Goal: Navigation & Orientation: Understand site structure

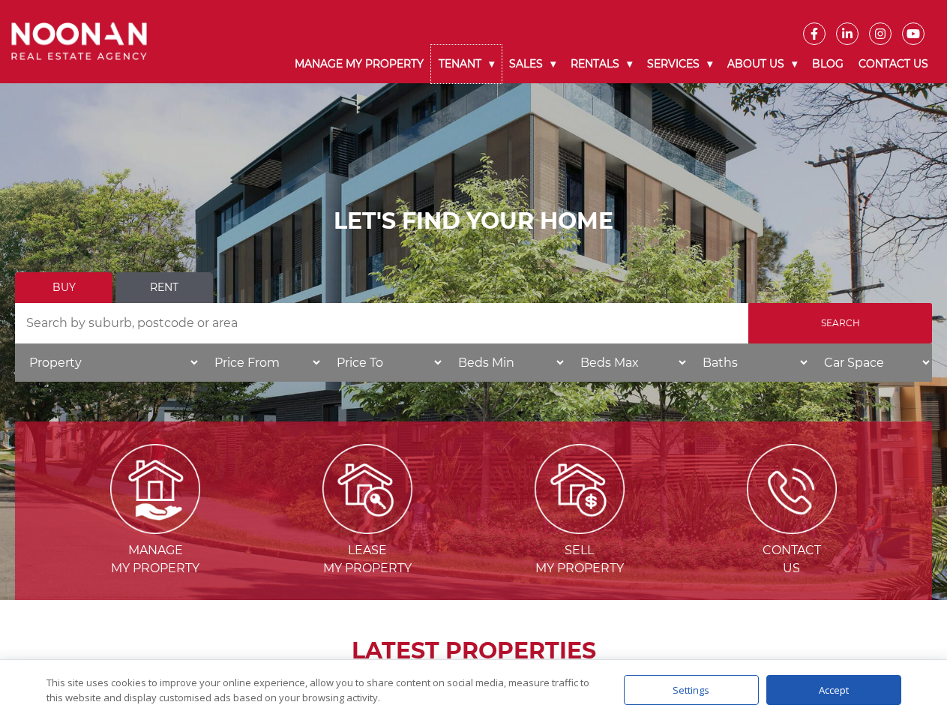
click at [466, 64] on link "Tenant" at bounding box center [466, 64] width 70 height 38
click at [533, 64] on link "Sales" at bounding box center [532, 64] width 61 height 38
click at [602, 64] on link "Rentals" at bounding box center [601, 64] width 76 height 38
click at [682, 64] on link "Services" at bounding box center [680, 64] width 80 height 38
click at [764, 64] on link "About Us" at bounding box center [762, 64] width 85 height 38
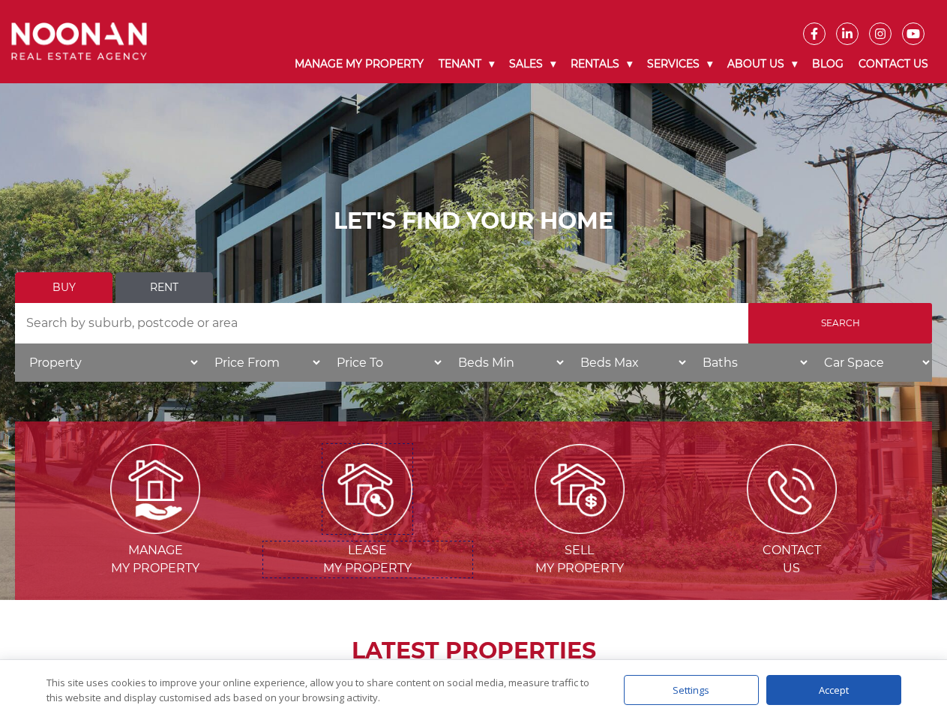
click at [367, 528] on img at bounding box center [367, 489] width 90 height 90
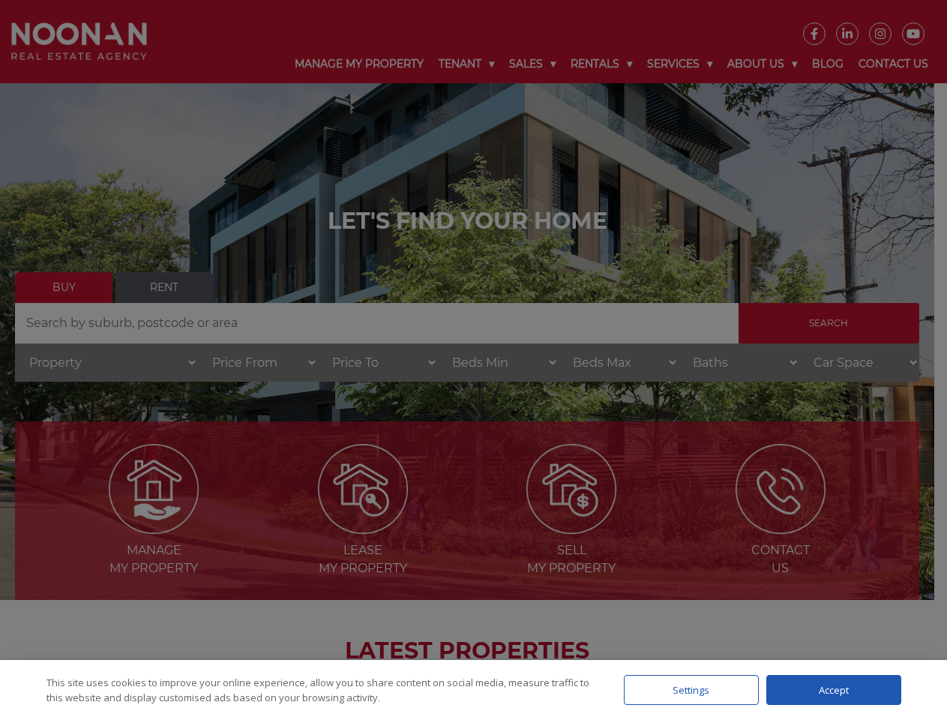
click at [691, 690] on div "Settings" at bounding box center [691, 690] width 135 height 30
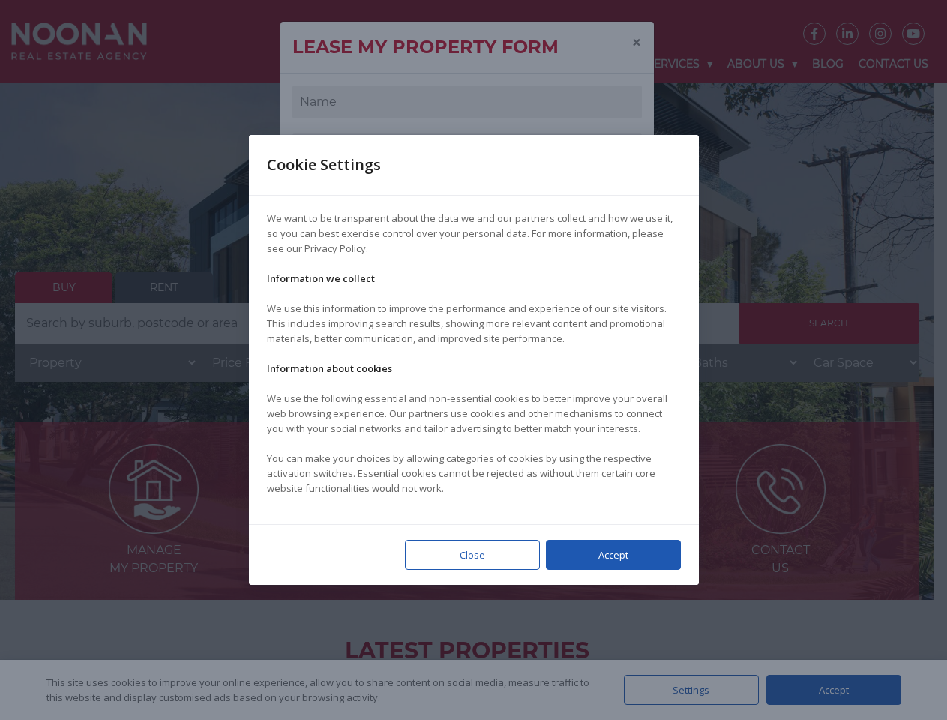
click at [834, 690] on div at bounding box center [473, 360] width 947 height 720
